Goal: Find specific page/section: Locate a particular part of the current website

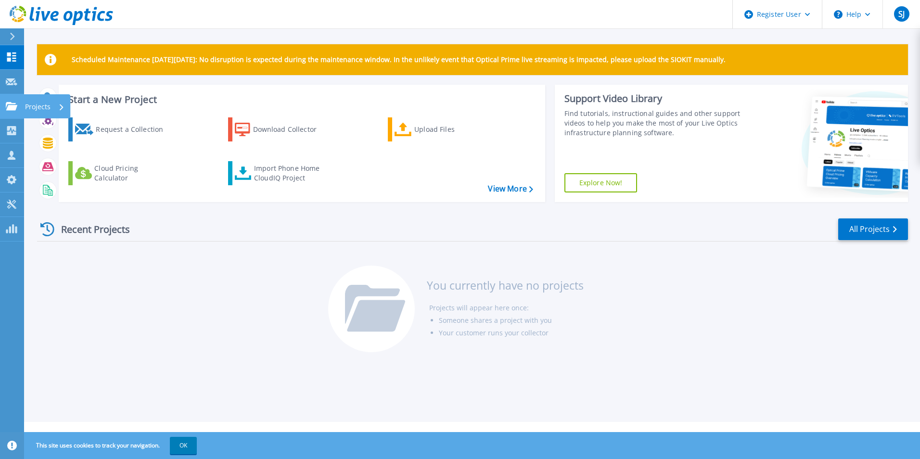
click at [51, 105] on div "Projects" at bounding box center [44, 106] width 39 height 25
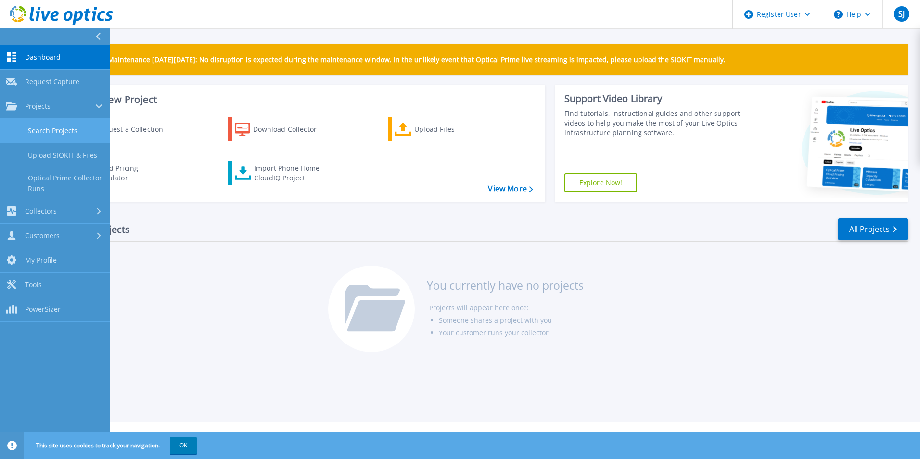
click at [62, 128] on link "Search Projects" at bounding box center [55, 131] width 110 height 25
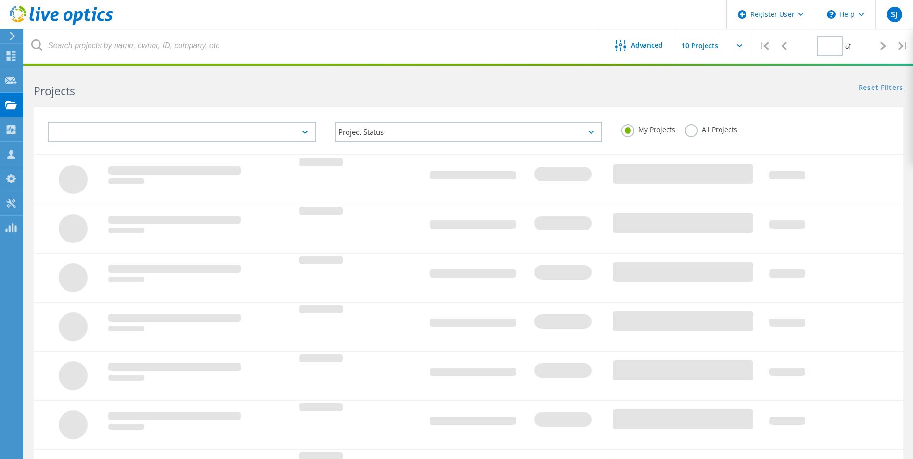
type input "1"
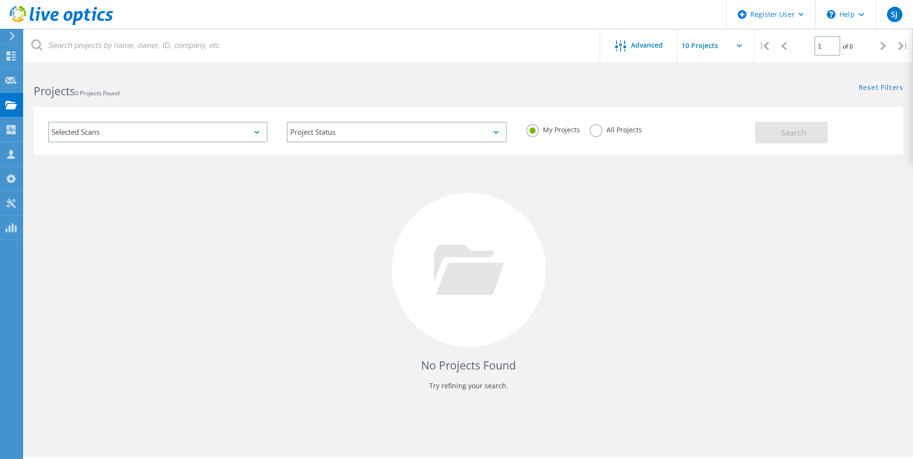
click at [599, 132] on label "All Projects" at bounding box center [615, 128] width 52 height 9
click at [0, 0] on input "All Projects" at bounding box center [0, 0] width 0 height 0
click at [779, 132] on button "Search" at bounding box center [791, 133] width 73 height 22
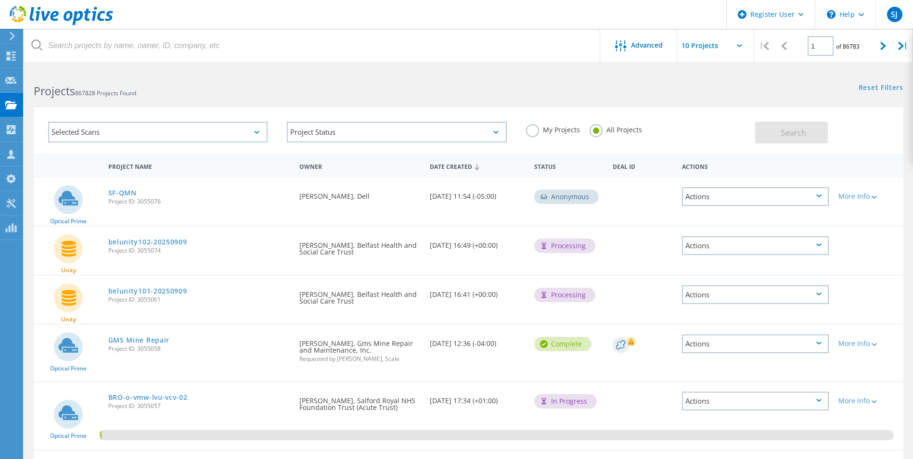
click at [257, 130] on div "Selected Scans" at bounding box center [157, 132] width 219 height 21
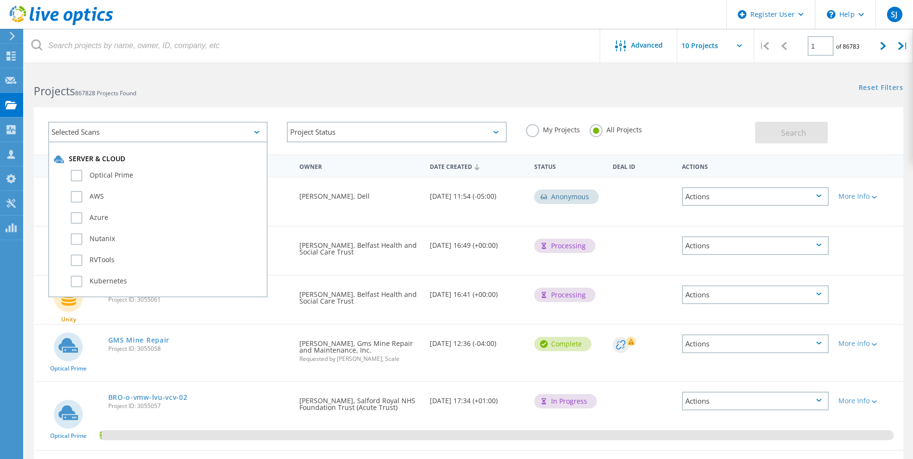
click at [257, 130] on div "Selected Scans" at bounding box center [157, 132] width 219 height 21
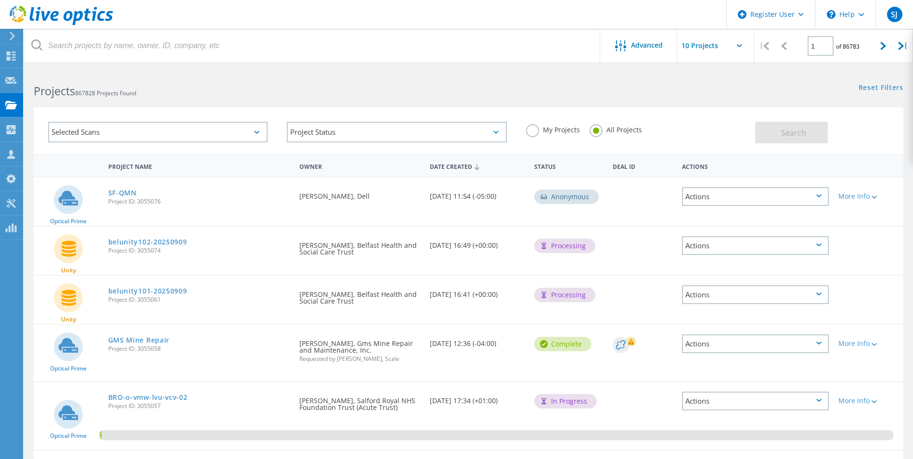
scroll to position [48, 0]
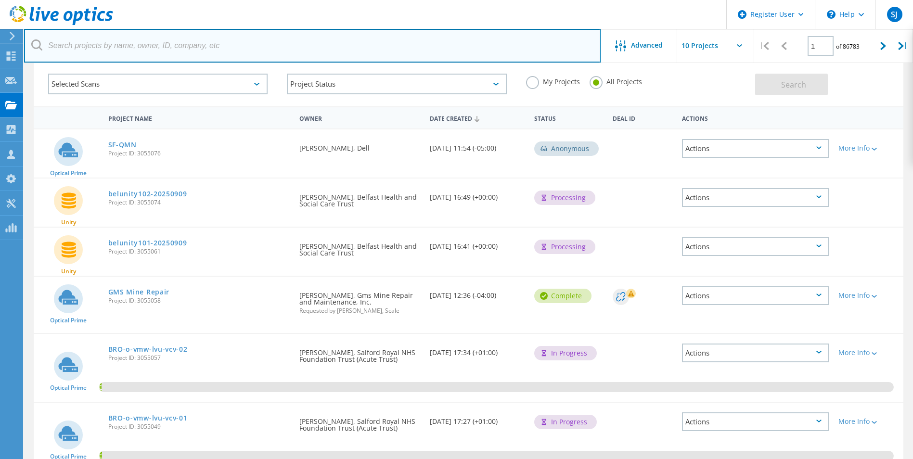
click at [139, 42] on input "text" at bounding box center [312, 46] width 577 height 34
type input "3050707"
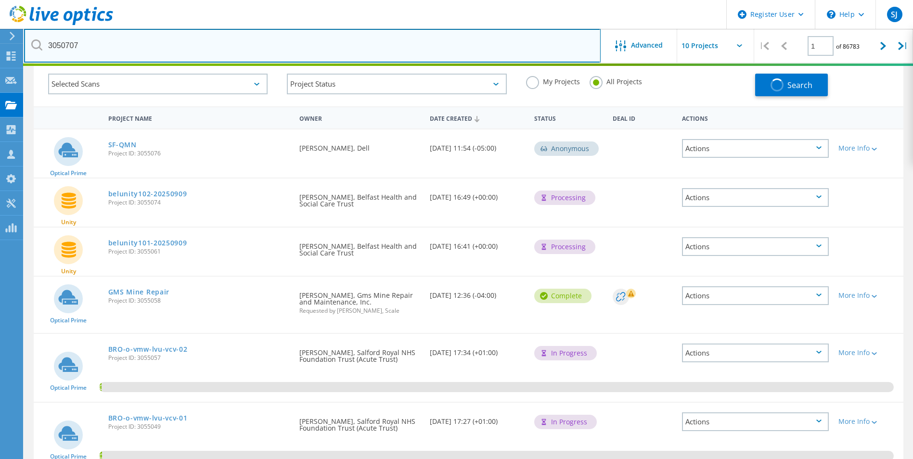
click at [141, 44] on input "3050707" at bounding box center [312, 46] width 577 height 34
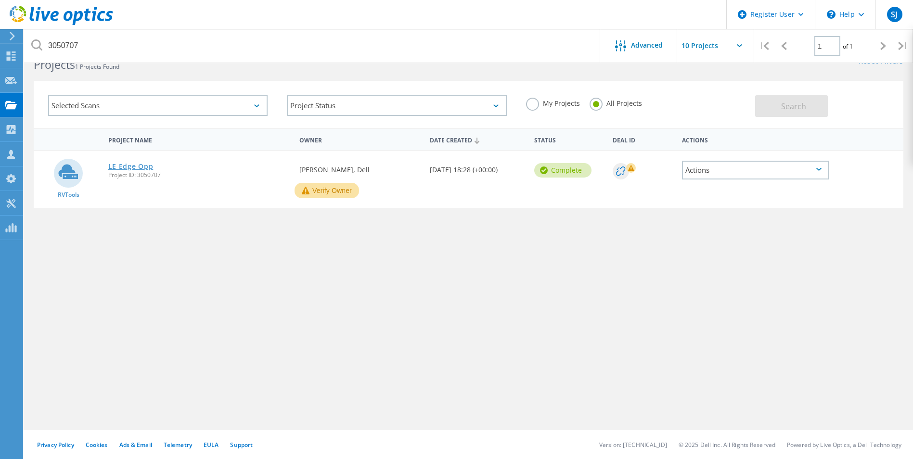
click at [139, 164] on link "LE Edge Opp" at bounding box center [130, 166] width 45 height 7
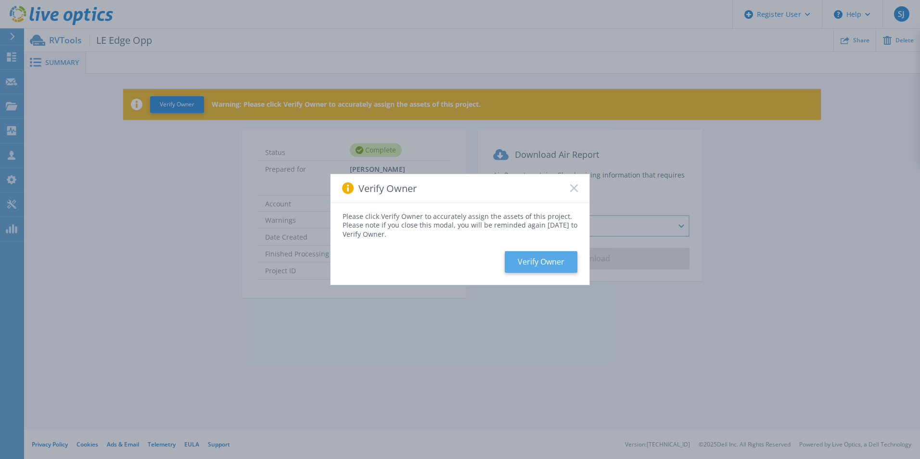
click at [551, 264] on button "Verify Owner" at bounding box center [541, 262] width 73 height 22
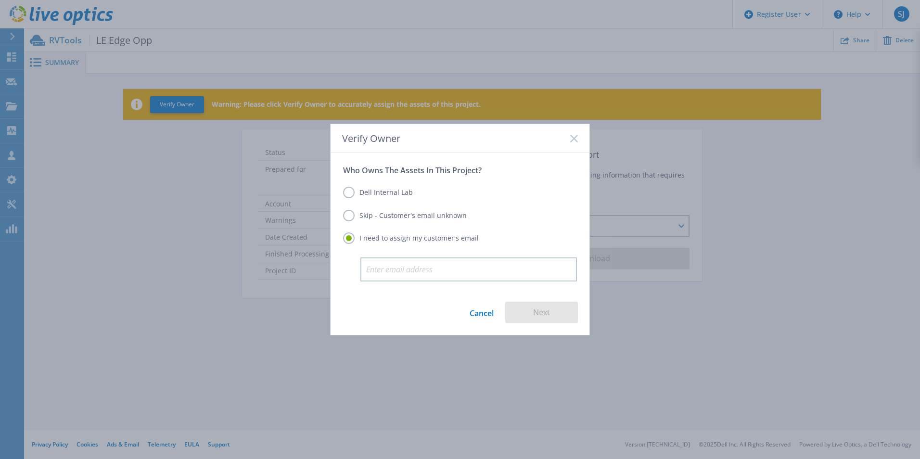
click at [485, 310] on link "Cancel" at bounding box center [482, 313] width 24 height 22
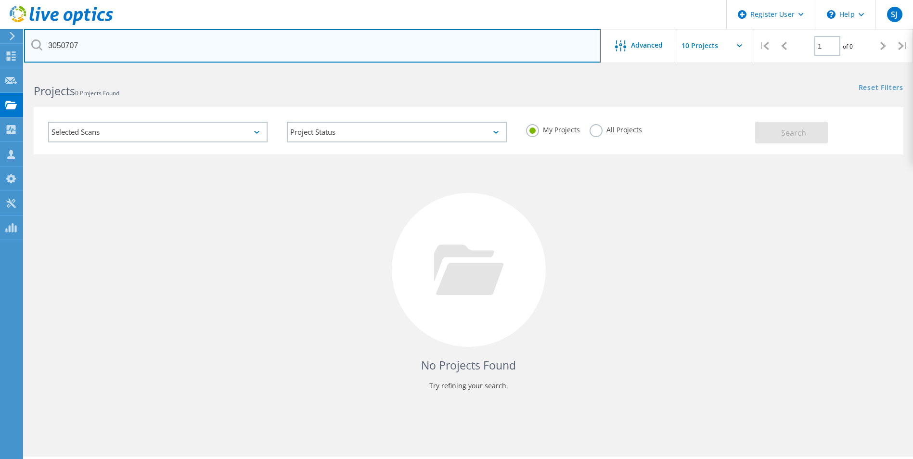
click at [159, 49] on input "3050707" at bounding box center [312, 46] width 577 height 34
click at [351, 46] on input "3050707" at bounding box center [312, 46] width 577 height 34
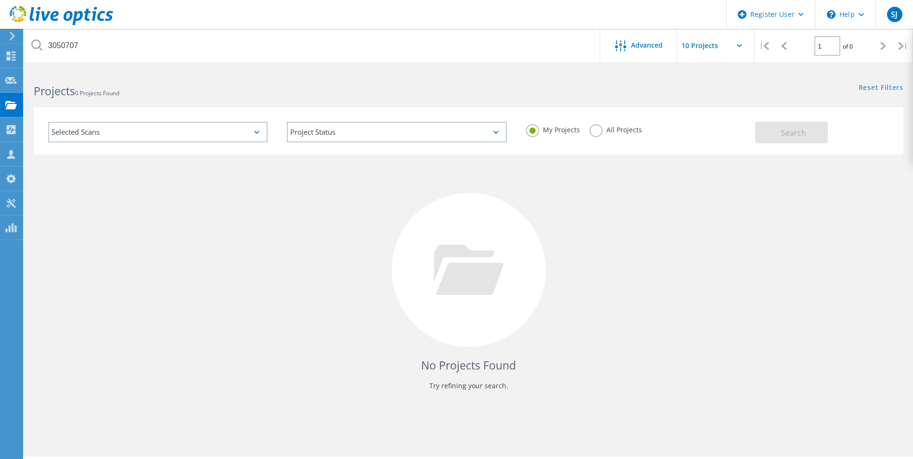
click at [592, 133] on label "All Projects" at bounding box center [615, 128] width 52 height 9
click at [0, 0] on input "All Projects" at bounding box center [0, 0] width 0 height 0
click at [766, 128] on button "Search" at bounding box center [791, 133] width 73 height 22
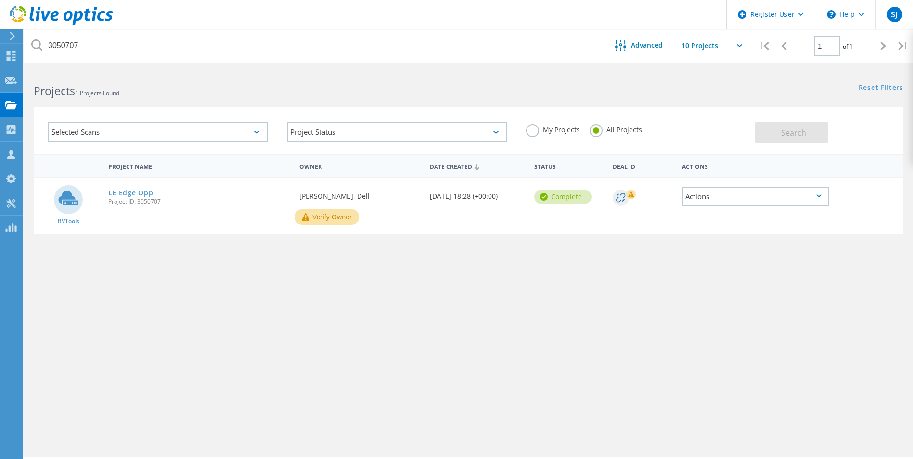
click at [125, 193] on link "LE Edge Opp" at bounding box center [130, 193] width 45 height 7
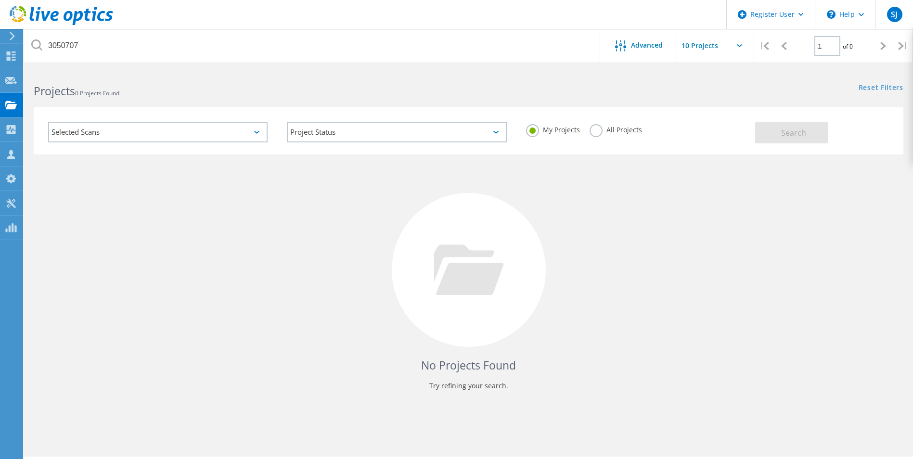
click at [603, 134] on div "All Projects" at bounding box center [615, 131] width 52 height 14
click at [598, 130] on label "All Projects" at bounding box center [615, 128] width 52 height 9
click at [0, 0] on input "All Projects" at bounding box center [0, 0] width 0 height 0
click at [779, 129] on button "Search" at bounding box center [791, 133] width 73 height 22
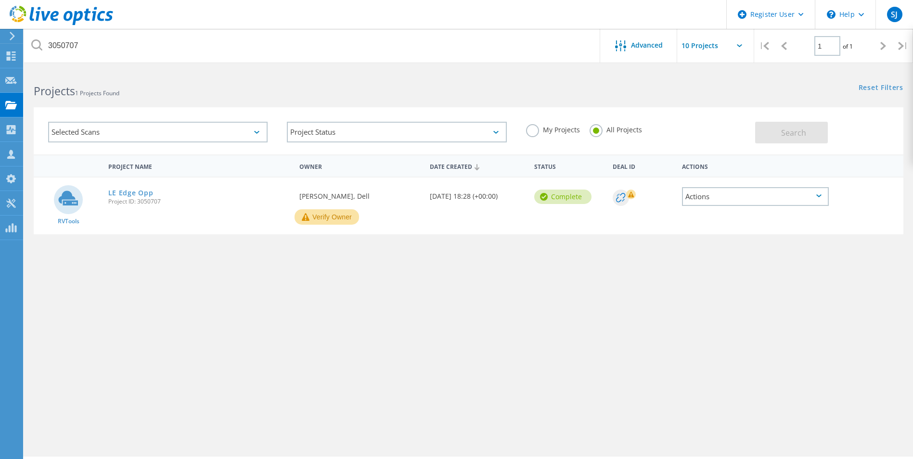
click at [771, 190] on div "Actions" at bounding box center [755, 196] width 147 height 19
click at [771, 176] on div "Project Details" at bounding box center [755, 181] width 145 height 15
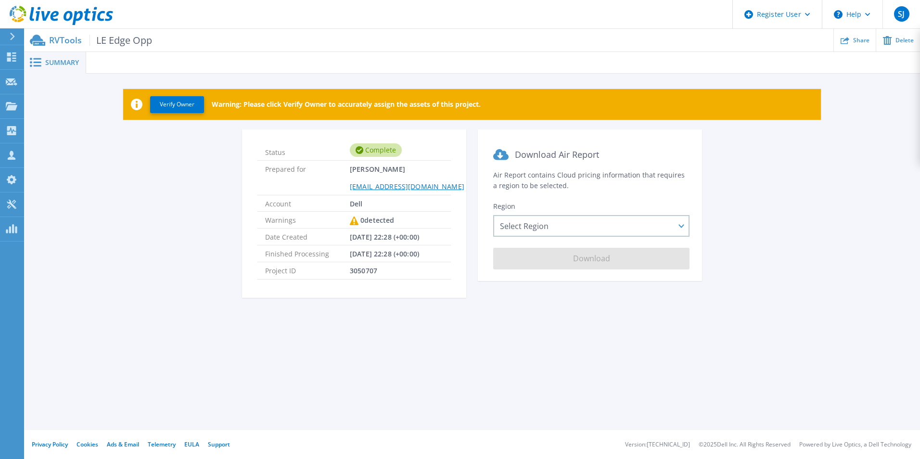
click at [63, 61] on span "Summary" at bounding box center [62, 62] width 34 height 7
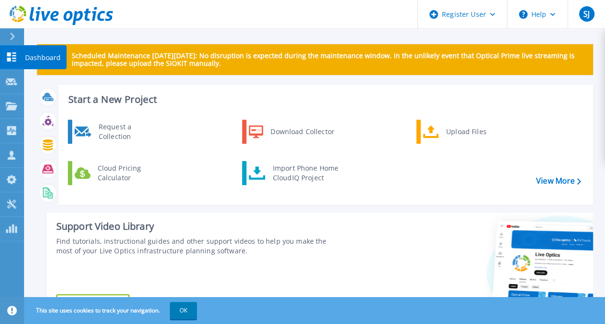
click at [14, 57] on icon at bounding box center [12, 56] width 12 height 9
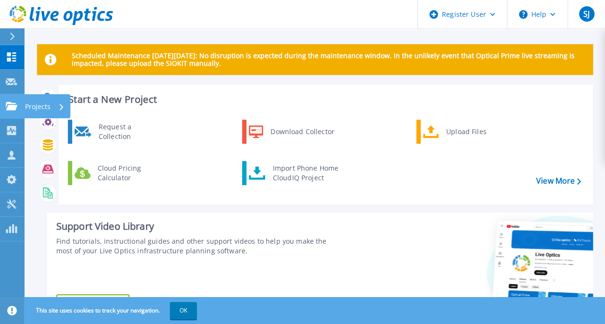
drag, startPoint x: 13, startPoint y: 108, endPoint x: 29, endPoint y: 99, distance: 18.5
click at [17, 105] on div "Projects" at bounding box center [28, 106] width 45 height 9
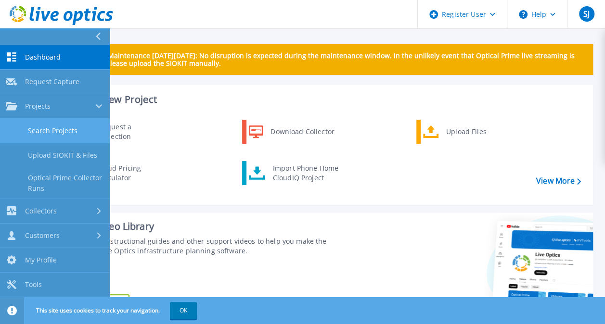
click at [59, 133] on link "Search Projects" at bounding box center [55, 131] width 110 height 25
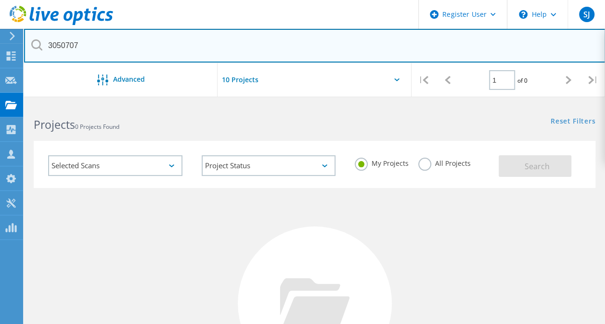
click at [81, 46] on input "3050707" at bounding box center [314, 46] width 581 height 34
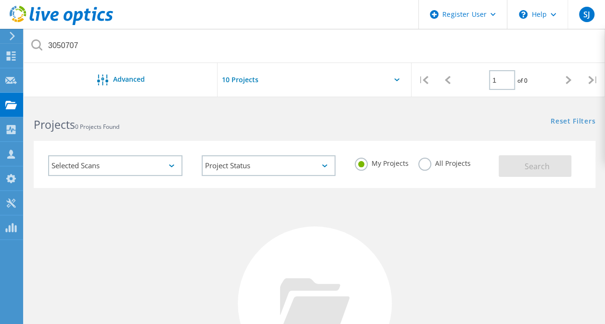
click at [435, 164] on label "All Projects" at bounding box center [444, 162] width 52 height 9
click at [0, 0] on input "All Projects" at bounding box center [0, 0] width 0 height 0
click at [522, 162] on button "Search" at bounding box center [535, 166] width 73 height 22
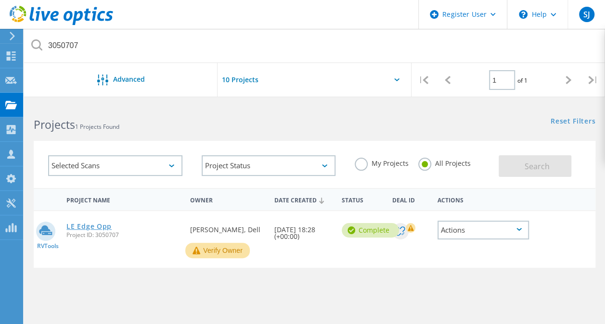
click at [85, 226] on link "LE Edge Opp" at bounding box center [88, 226] width 45 height 7
